Goal: Register for event/course

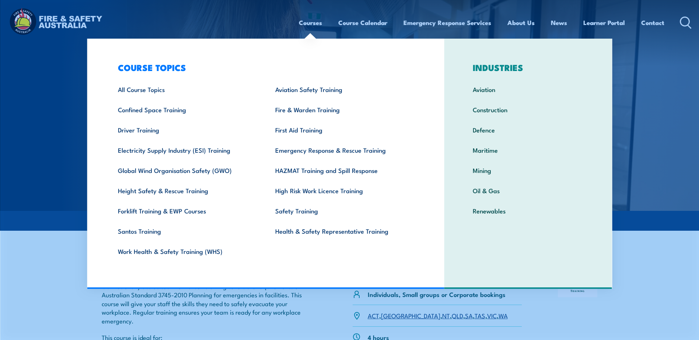
click at [307, 19] on link "Courses" at bounding box center [310, 23] width 23 height 20
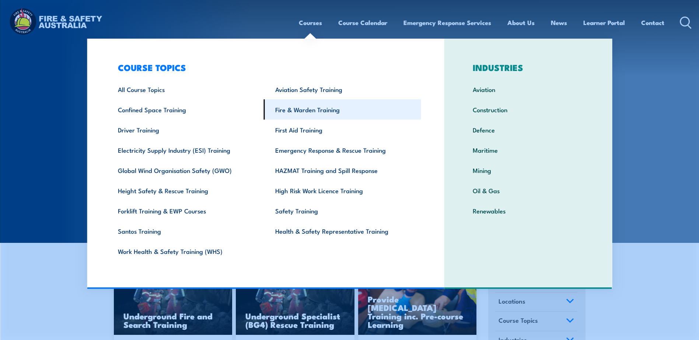
click at [310, 113] on link "Fire & Warden Training" at bounding box center [342, 109] width 157 height 20
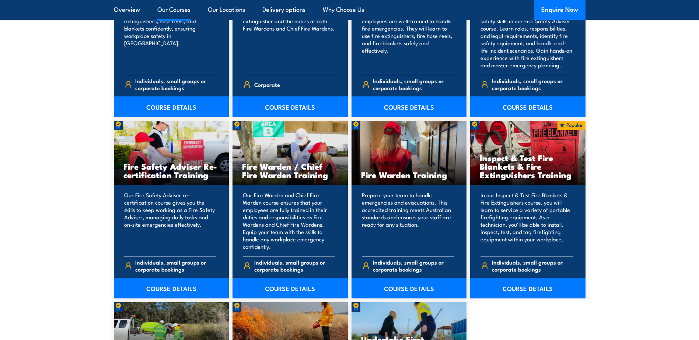
scroll to position [884, 0]
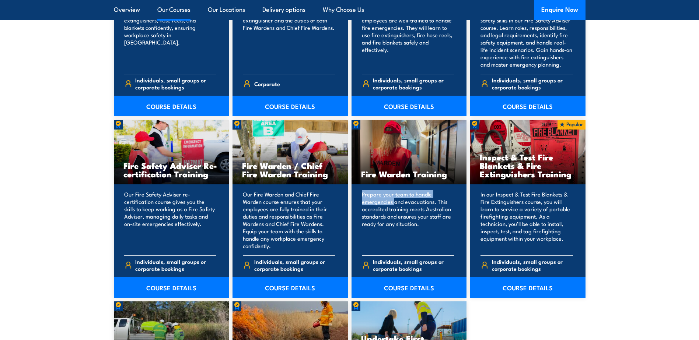
drag, startPoint x: 361, startPoint y: 197, endPoint x: 394, endPoint y: 204, distance: 33.1
click at [394, 204] on p "Prepare your team to handle emergencies and evacuations. This accredited traini…" at bounding box center [408, 220] width 92 height 59
drag, startPoint x: 394, startPoint y: 204, endPoint x: 410, endPoint y: 214, distance: 19.4
click at [406, 209] on p "Prepare your team to handle emergencies and evacuations. This accredited traini…" at bounding box center [408, 220] width 92 height 59
click at [414, 290] on link "COURSE DETAILS" at bounding box center [409, 287] width 115 height 21
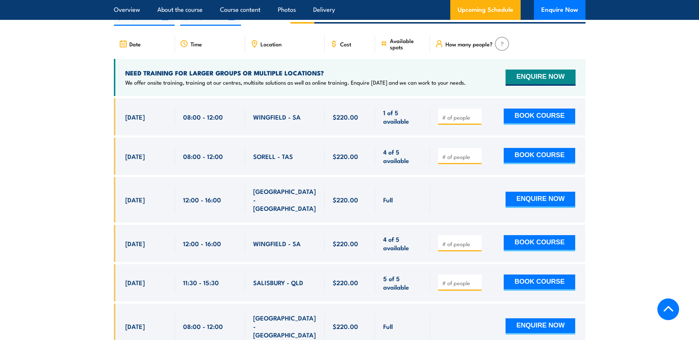
scroll to position [1400, 0]
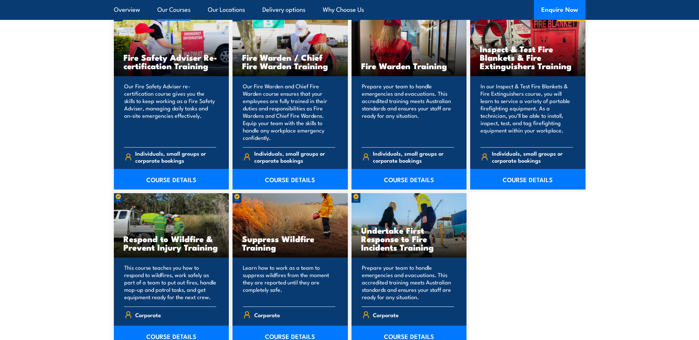
scroll to position [995, 0]
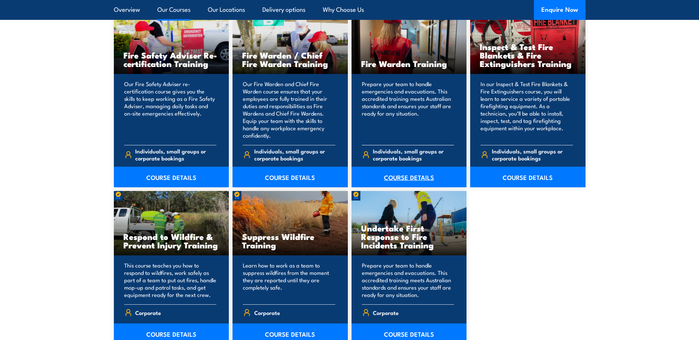
click at [412, 178] on link "COURSE DETAILS" at bounding box center [409, 177] width 115 height 21
click at [300, 174] on link "COURSE DETAILS" at bounding box center [290, 177] width 115 height 21
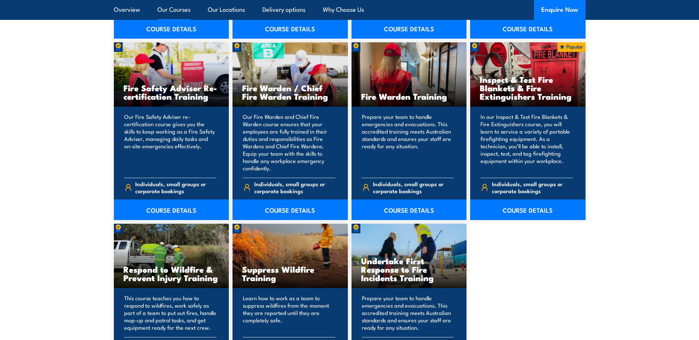
scroll to position [958, 0]
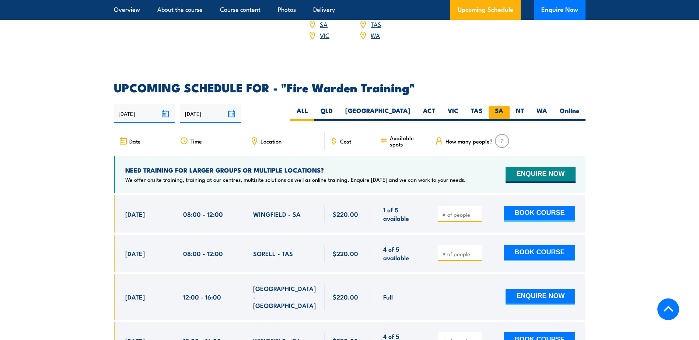
scroll to position [1290, 0]
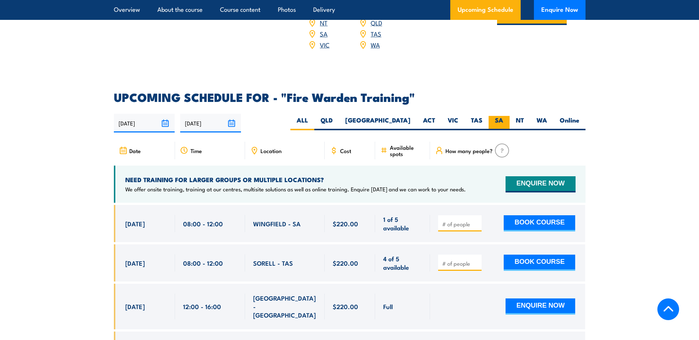
click at [501, 116] on label "SA" at bounding box center [499, 123] width 21 height 14
click at [503, 116] on input "SA" at bounding box center [505, 118] width 5 height 5
radio input "true"
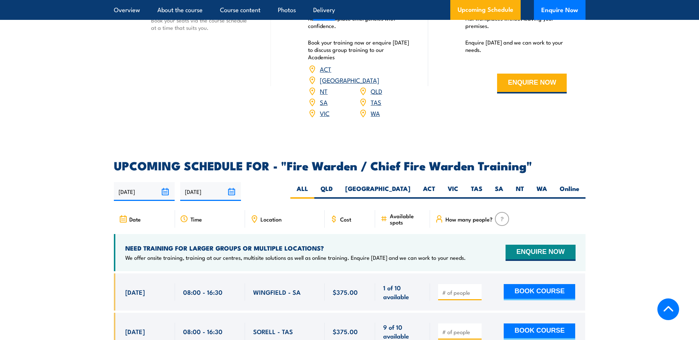
scroll to position [1179, 0]
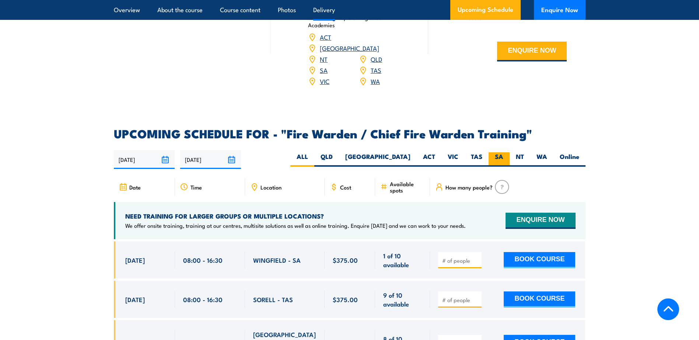
click at [502, 158] on label "SA" at bounding box center [499, 160] width 21 height 14
click at [503, 157] on input "SA" at bounding box center [505, 155] width 5 height 5
radio input "true"
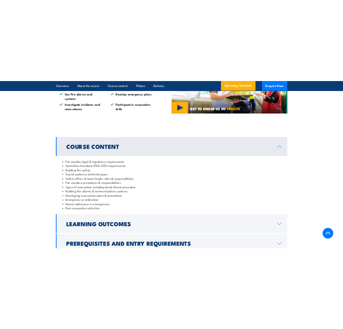
scroll to position [628, 0]
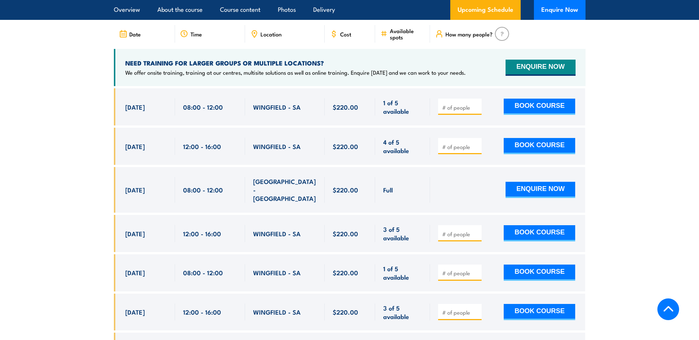
scroll to position [1407, 0]
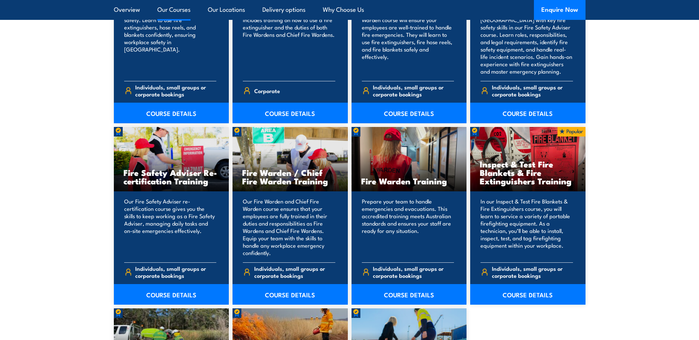
scroll to position [921, 0]
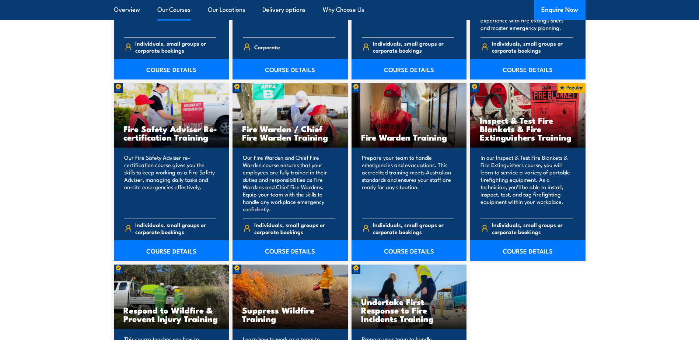
click at [307, 251] on link "COURSE DETAILS" at bounding box center [290, 251] width 115 height 21
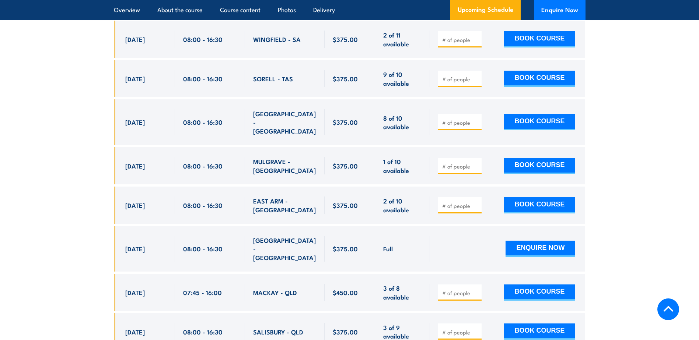
scroll to position [1327, 0]
